Goal: Navigation & Orientation: Find specific page/section

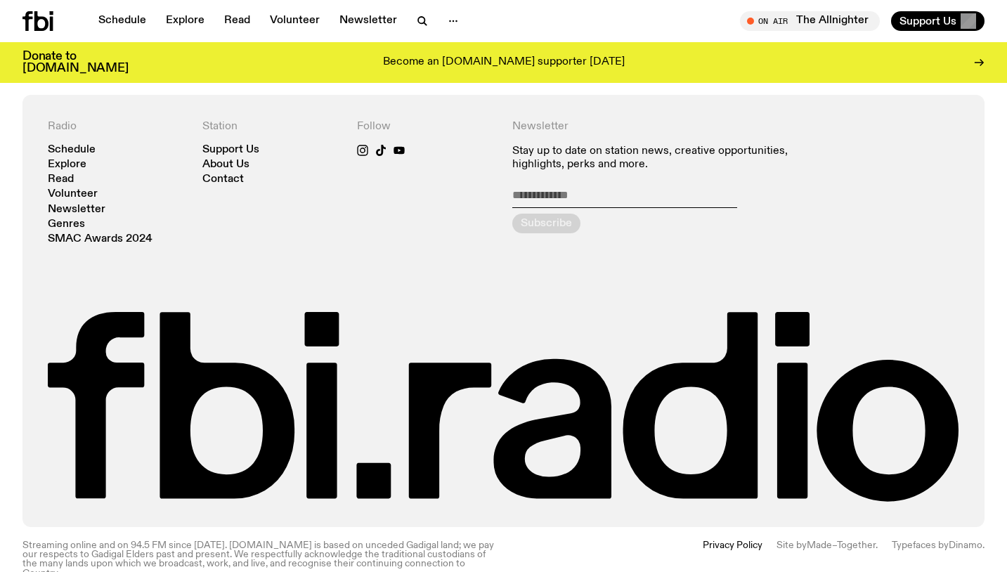
scroll to position [3032, 0]
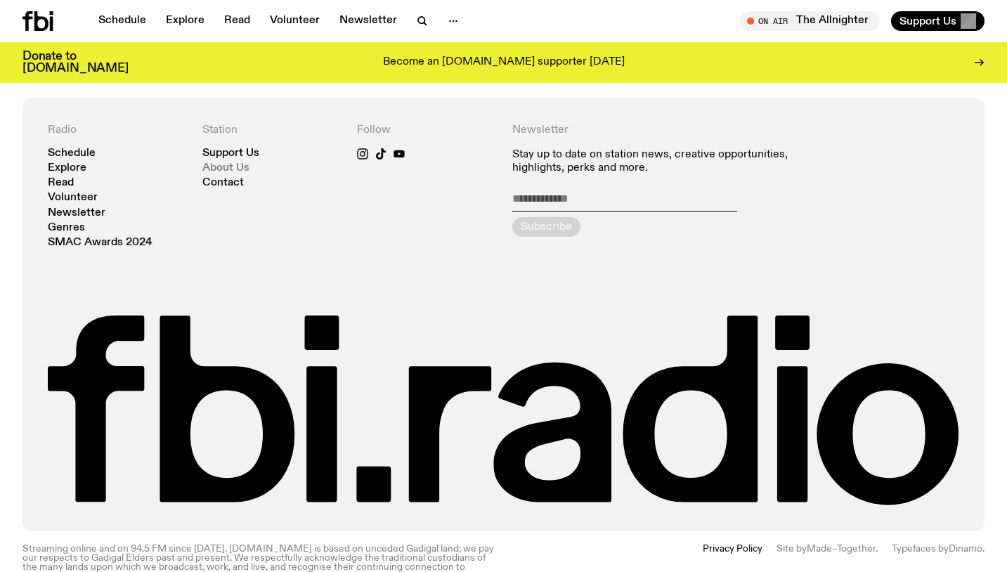
click at [220, 169] on link "About Us" at bounding box center [225, 168] width 47 height 11
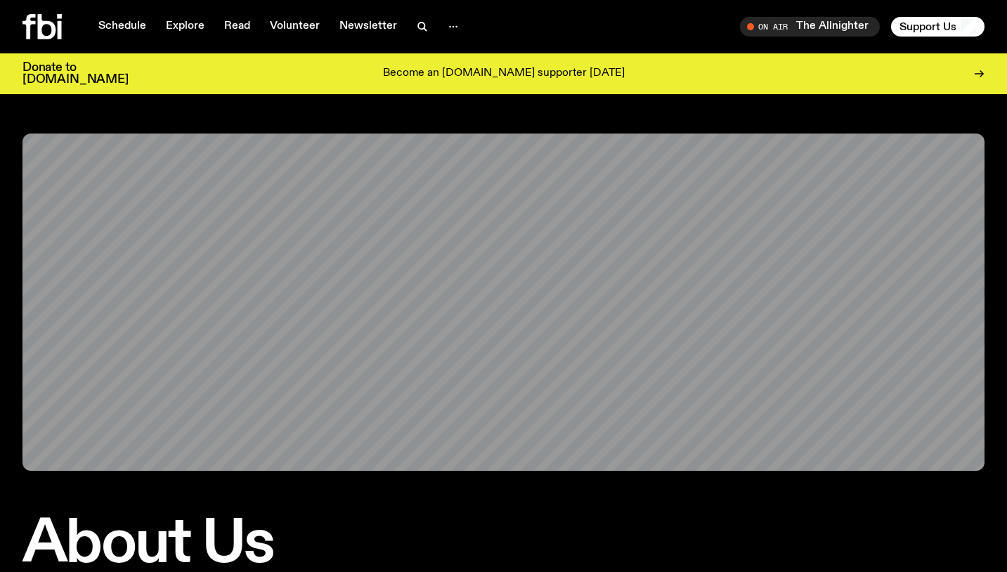
click at [36, 28] on icon at bounding box center [41, 26] width 39 height 25
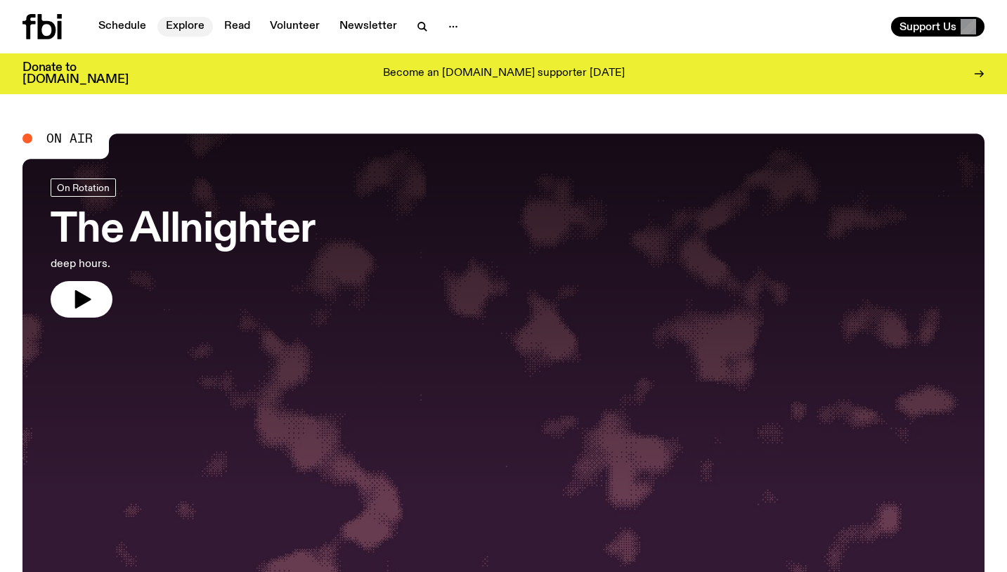
click at [195, 28] on link "Explore" at bounding box center [184, 27] width 55 height 20
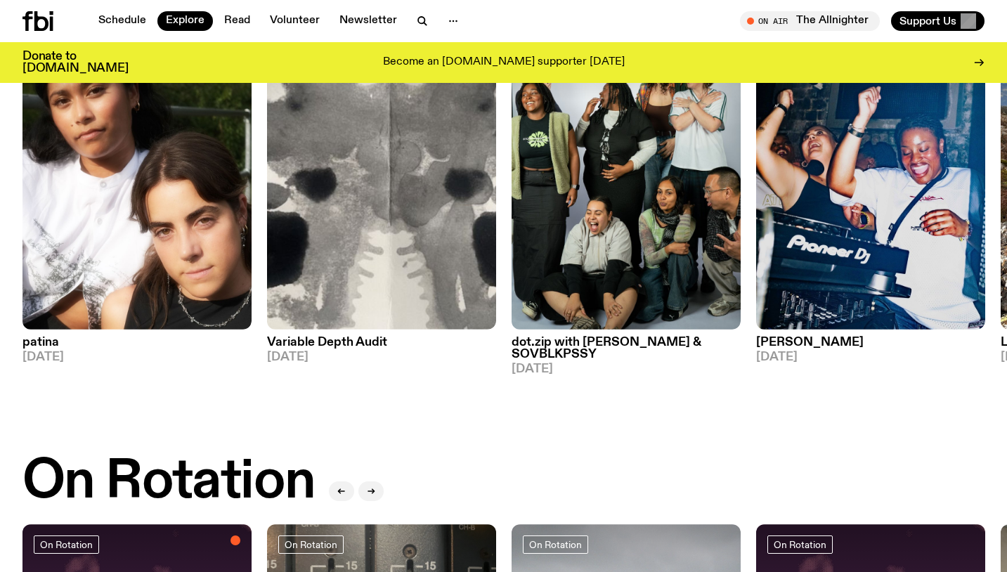
scroll to position [399, 0]
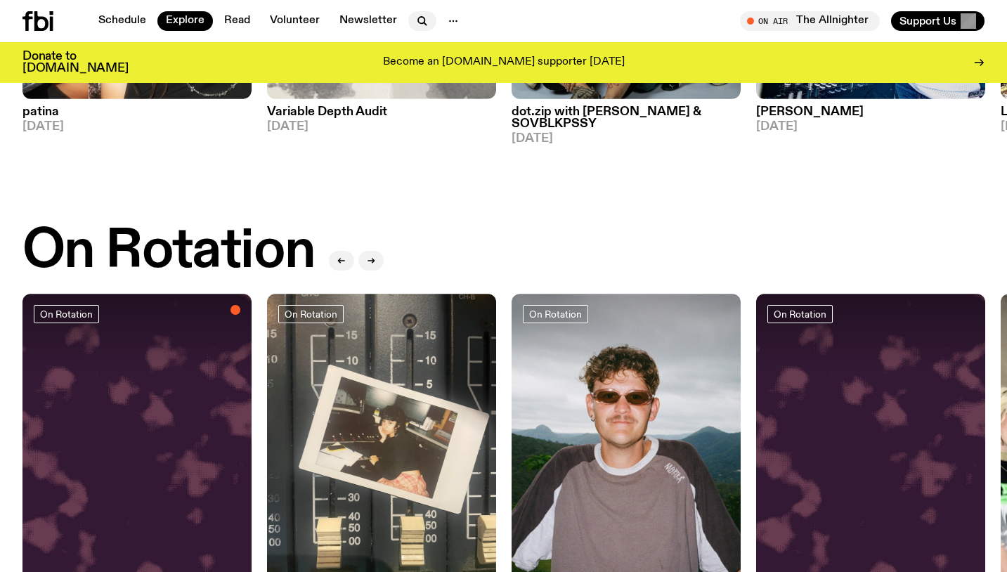
click at [420, 16] on icon "button" at bounding box center [422, 21] width 17 height 17
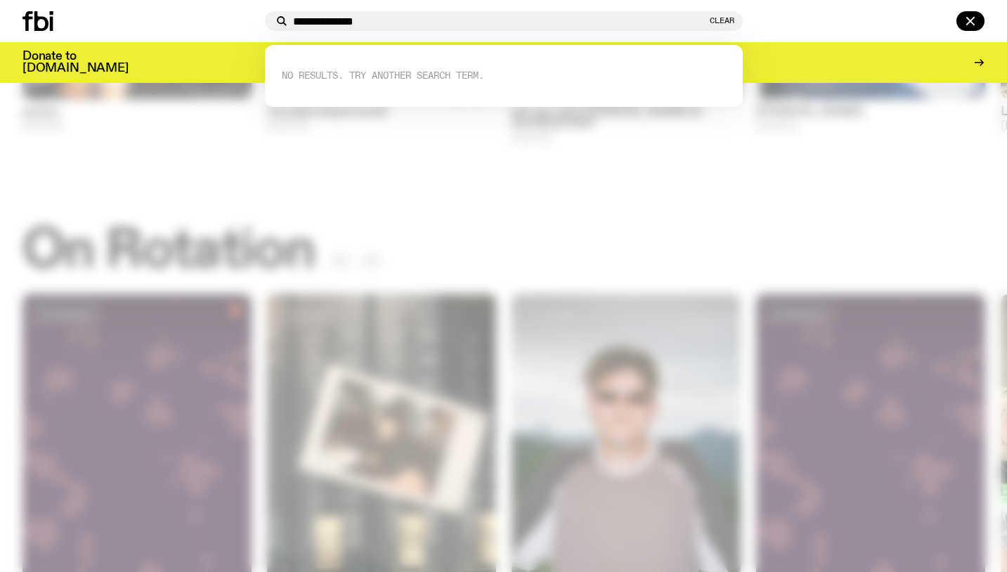
type input "**********"
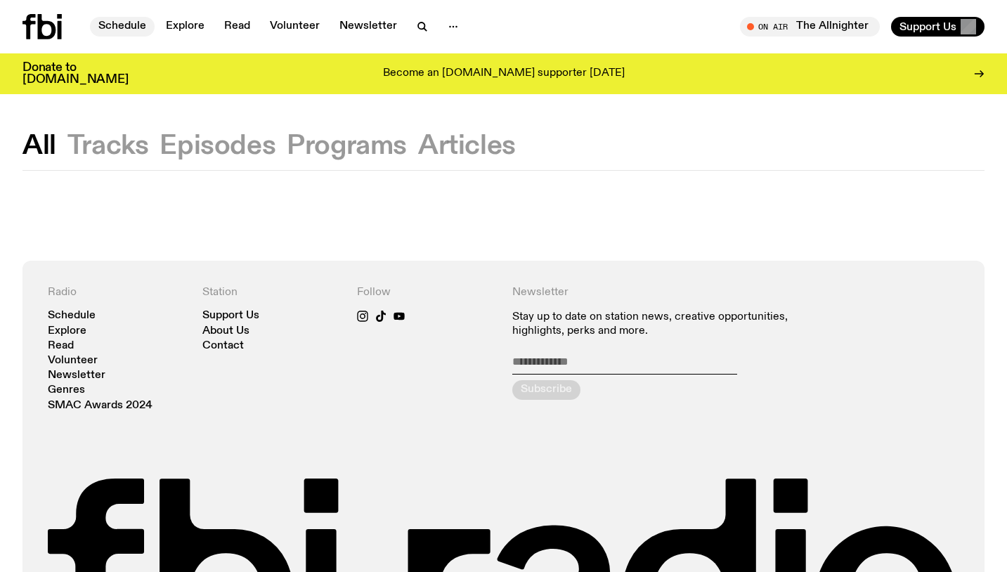
click at [130, 32] on link "Schedule" at bounding box center [122, 27] width 65 height 20
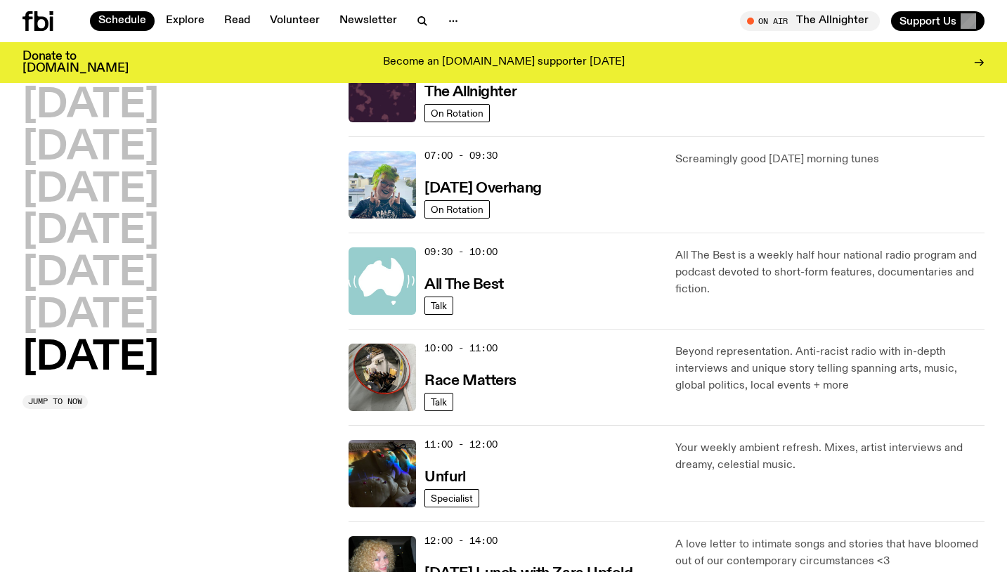
scroll to position [182, 0]
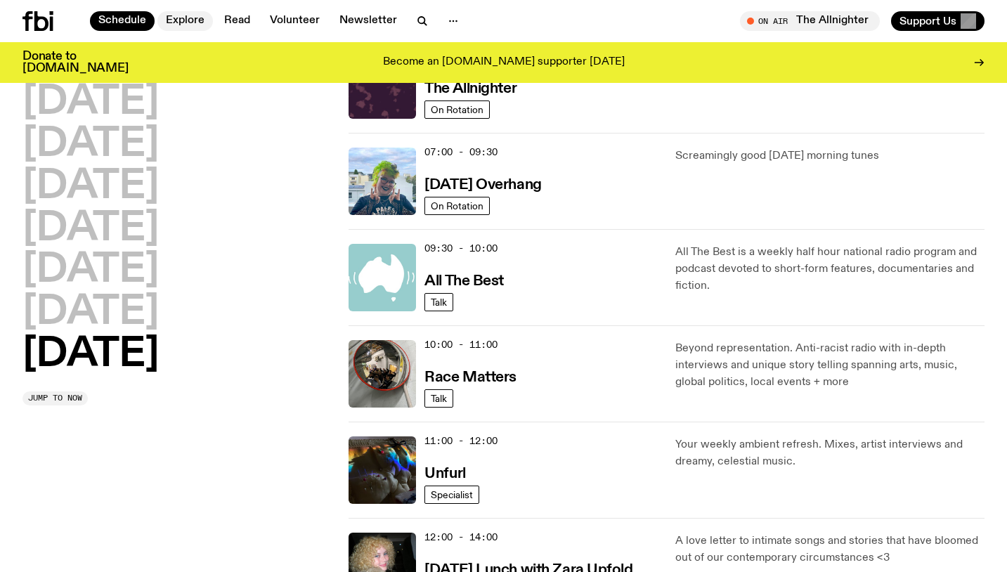
click at [188, 17] on link "Explore" at bounding box center [184, 21] width 55 height 20
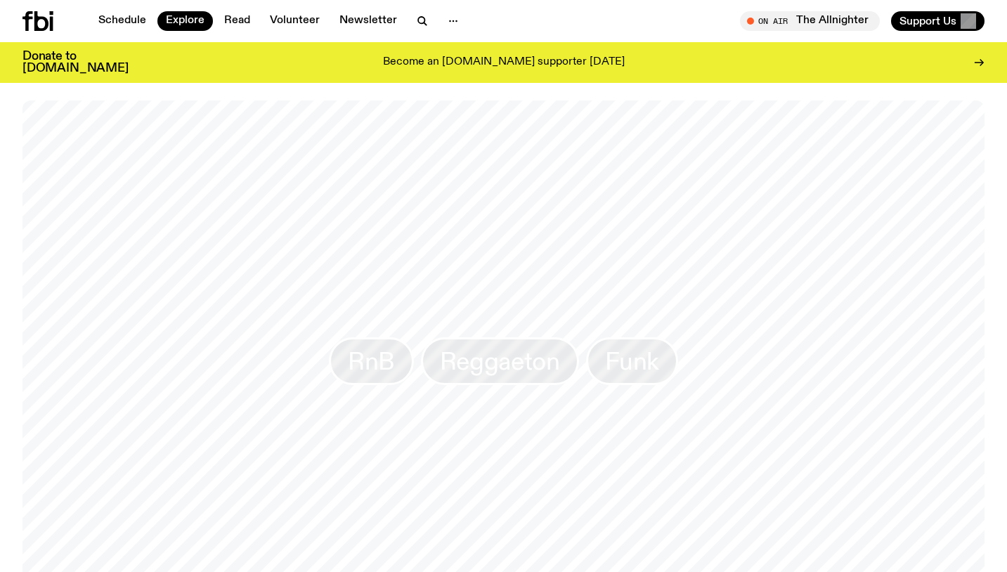
scroll to position [2372, 0]
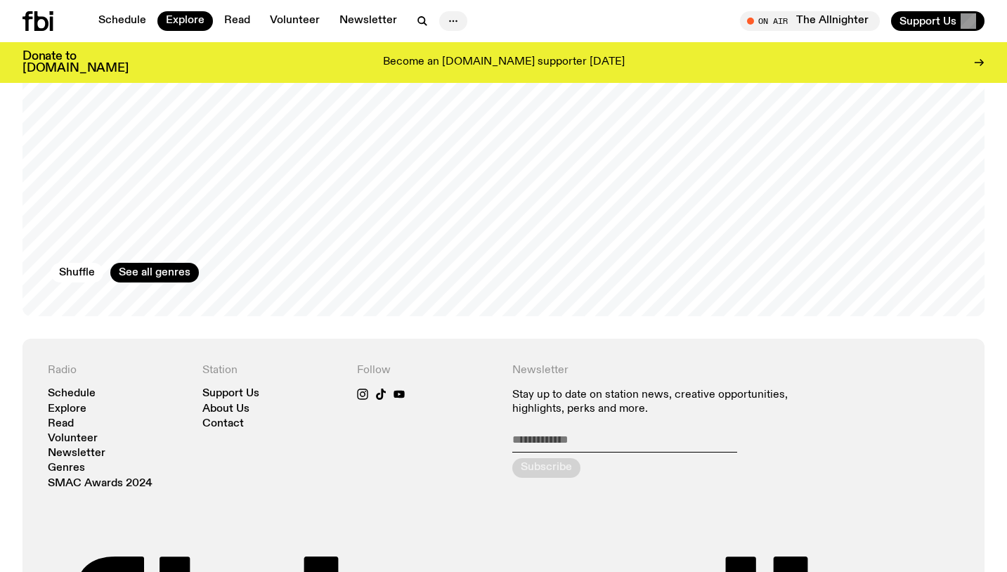
click at [448, 18] on icon "button" at bounding box center [453, 21] width 17 height 17
click at [447, 51] on link "About Us" at bounding box center [453, 51] width 70 height 20
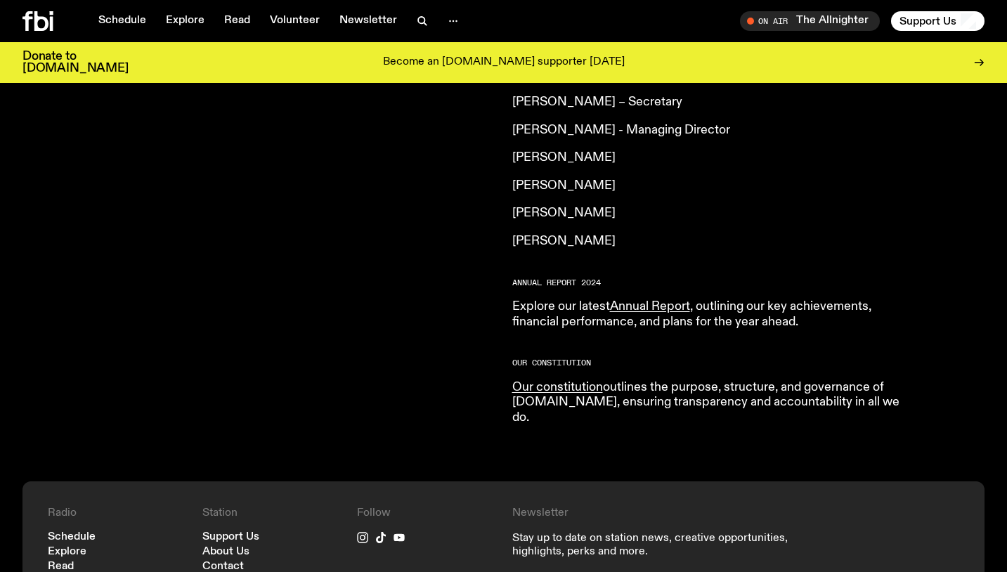
scroll to position [1595, 0]
